Goal: Obtain resource: Download file/media

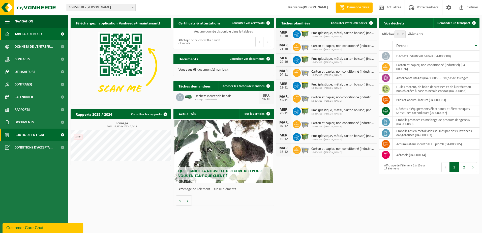
click at [62, 135] on span at bounding box center [62, 135] width 11 height 13
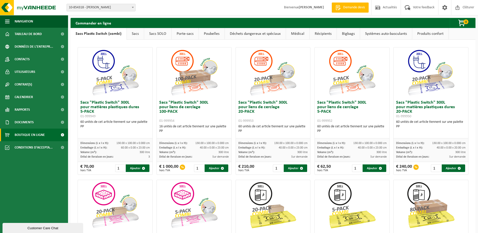
click at [134, 35] on link "Sacs" at bounding box center [135, 34] width 17 height 12
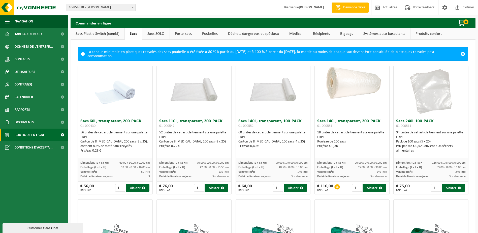
click at [158, 35] on link "Sacs SOLO" at bounding box center [155, 34] width 27 height 12
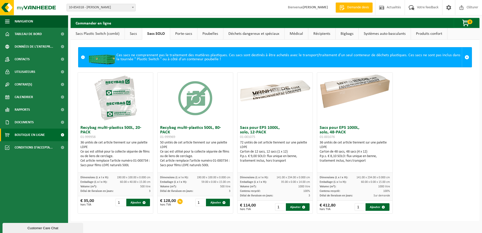
click at [323, 34] on link "Récipients" at bounding box center [321, 34] width 27 height 12
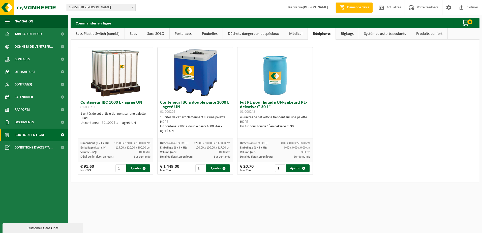
click at [296, 34] on link "Médical" at bounding box center [295, 34] width 23 height 12
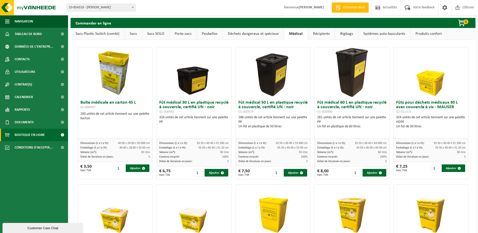
click at [256, 33] on link "Déchets dangereux et spéciaux" at bounding box center [253, 34] width 61 height 12
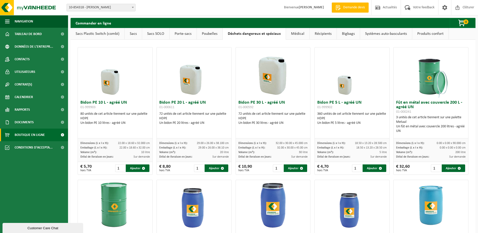
click at [214, 35] on link "Poubelles" at bounding box center [210, 34] width 26 height 12
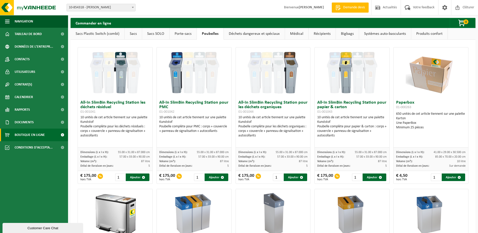
click at [186, 34] on link "Porte-sacs" at bounding box center [183, 34] width 27 height 12
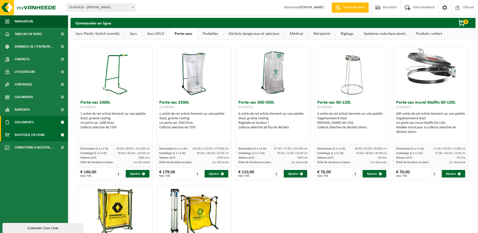
click at [32, 123] on span "Documents" at bounding box center [24, 122] width 19 height 13
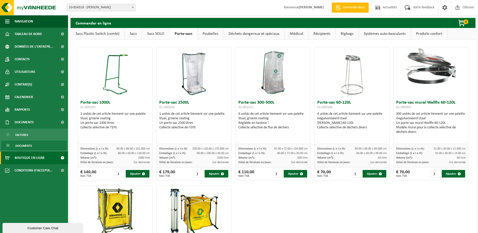
click at [27, 145] on span "Documents" at bounding box center [23, 146] width 17 height 10
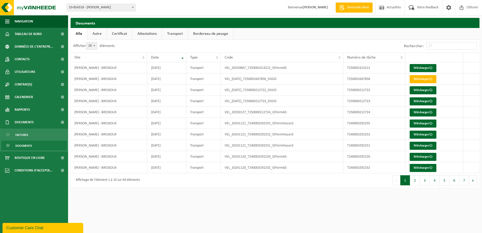
click at [99, 34] on link "Autre" at bounding box center [96, 34] width 19 height 12
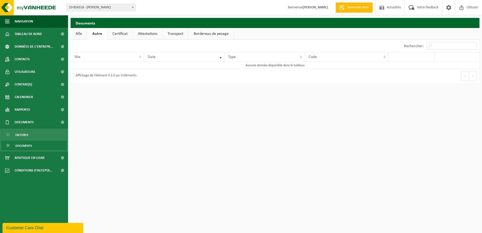
click at [120, 33] on link "Certificat" at bounding box center [119, 34] width 25 height 12
click at [145, 33] on link "Attestations" at bounding box center [146, 34] width 29 height 12
click at [179, 34] on link "Transport" at bounding box center [176, 34] width 26 height 12
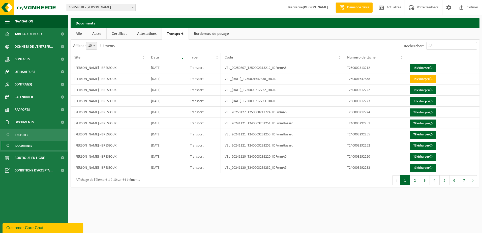
click at [214, 34] on link "Bordereau de pesage" at bounding box center [211, 34] width 45 height 12
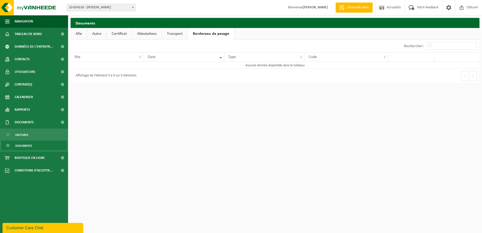
click at [170, 34] on link "Transport" at bounding box center [175, 34] width 26 height 12
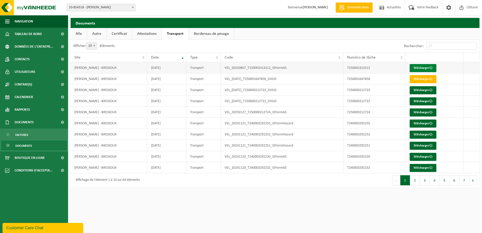
click at [424, 67] on link "Télécharger" at bounding box center [423, 68] width 27 height 8
click at [418, 80] on link "Télécharger" at bounding box center [423, 79] width 27 height 8
click at [61, 121] on span at bounding box center [62, 122] width 11 height 13
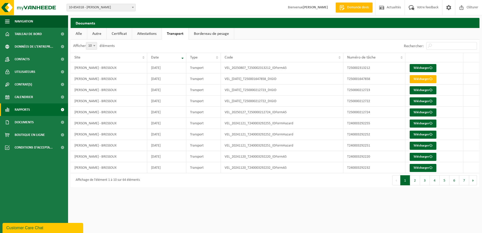
click at [62, 109] on span at bounding box center [62, 109] width 11 height 13
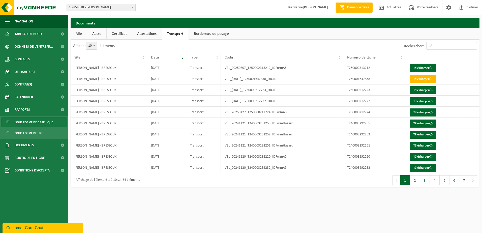
click at [40, 122] on span "Sous forme de graphique" at bounding box center [34, 122] width 38 height 10
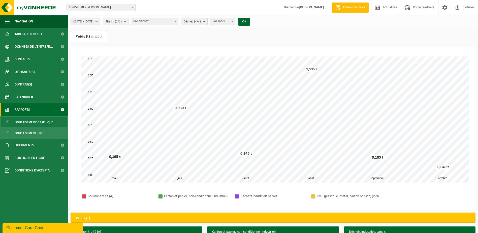
click at [63, 109] on span at bounding box center [62, 109] width 11 height 13
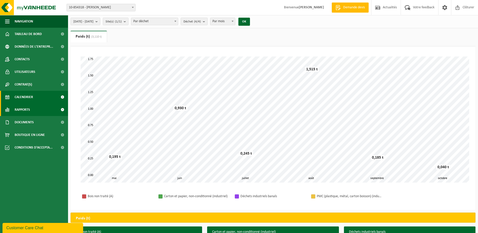
click at [27, 97] on span "Calendrier" at bounding box center [24, 97] width 18 height 13
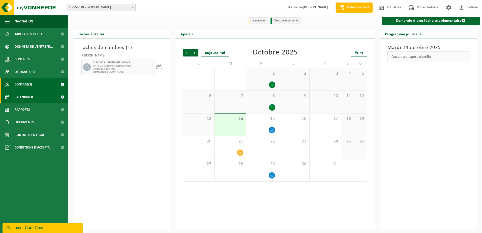
click at [63, 85] on span at bounding box center [62, 84] width 11 height 13
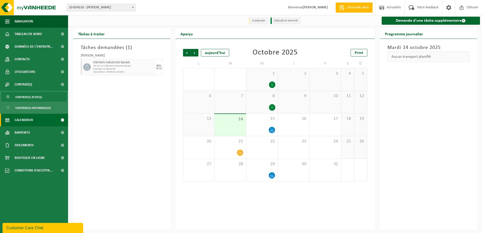
click at [37, 96] on span "Contrat(s) actif(s)" at bounding box center [28, 97] width 27 height 10
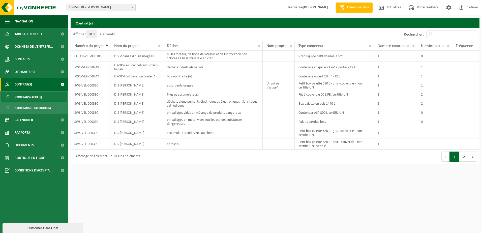
click at [63, 85] on span at bounding box center [62, 84] width 11 height 13
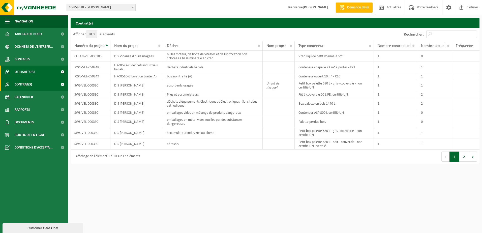
click at [62, 72] on span at bounding box center [62, 72] width 11 height 13
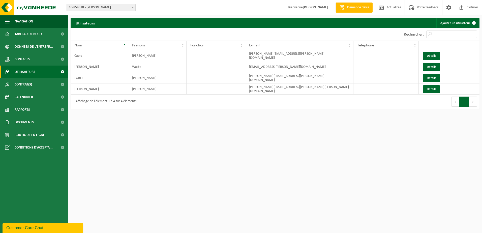
click at [63, 72] on span at bounding box center [62, 72] width 11 height 13
click at [62, 58] on span at bounding box center [62, 59] width 11 height 13
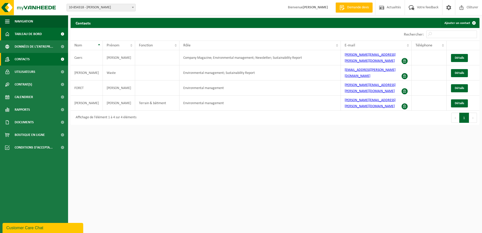
click at [63, 32] on span at bounding box center [62, 34] width 11 height 13
